Goal: Find specific page/section: Find specific page/section

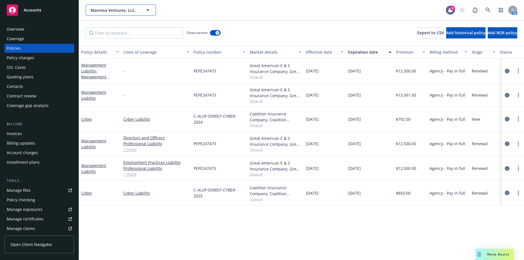
drag, startPoint x: 0, startPoint y: 0, endPoint x: 117, endPoint y: 7, distance: 117.1
click at [117, 7] on span "Manresa Ventures, LLC." at bounding box center [114, 10] width 49 height 6
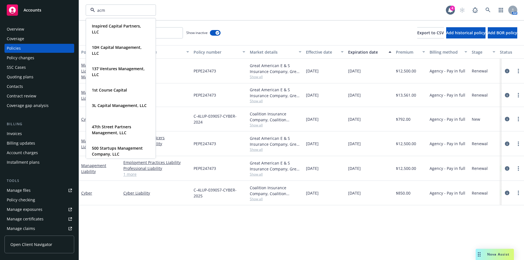
type input "acme"
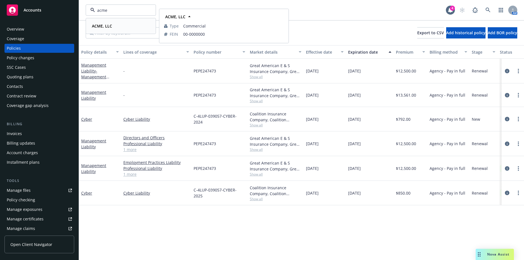
click at [100, 27] on strong "ACME, LLC" at bounding box center [102, 25] width 20 height 5
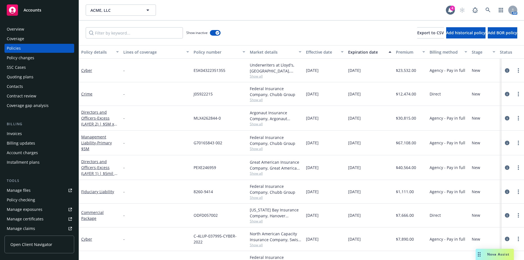
click at [21, 132] on div "Invoices" at bounding box center [14, 133] width 15 height 9
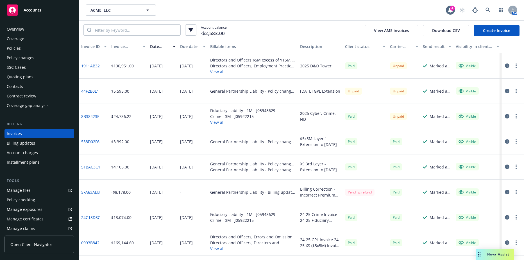
click at [215, 73] on button "View all" at bounding box center [252, 72] width 85 height 6
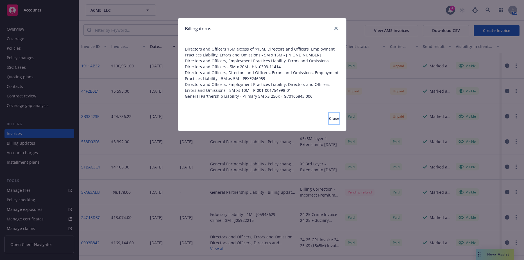
click at [329, 120] on button "Close" at bounding box center [334, 118] width 10 height 11
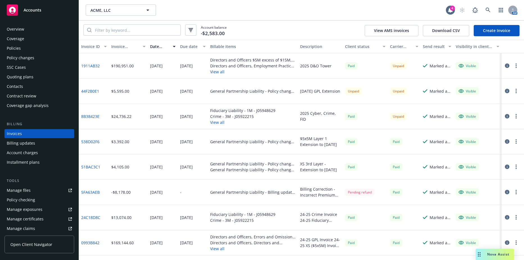
click at [217, 123] on button "View all" at bounding box center [242, 122] width 65 height 6
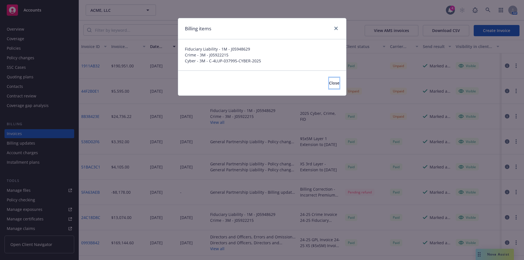
click at [329, 85] on span "Close" at bounding box center [334, 82] width 10 height 5
